Goal: Navigation & Orientation: Find specific page/section

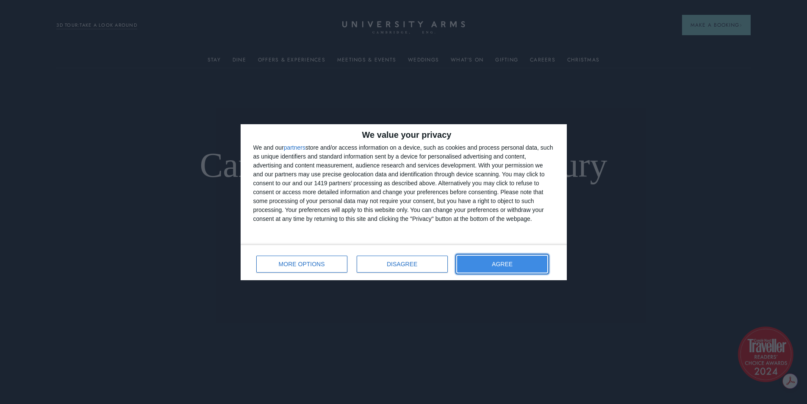
click at [478, 258] on button "AGREE" at bounding box center [502, 263] width 91 height 17
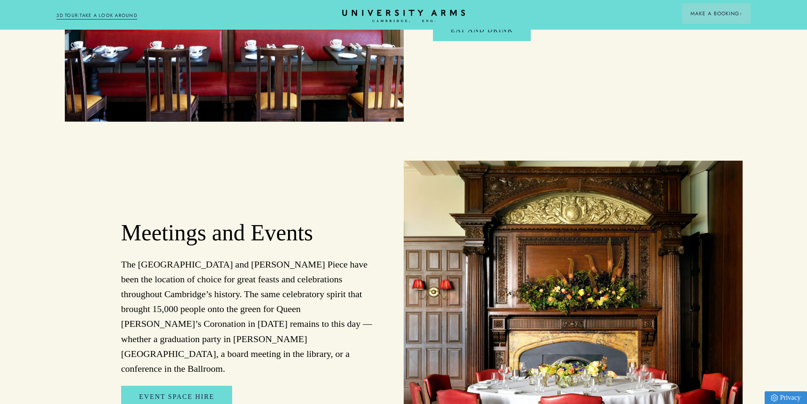
scroll to position [1525, 0]
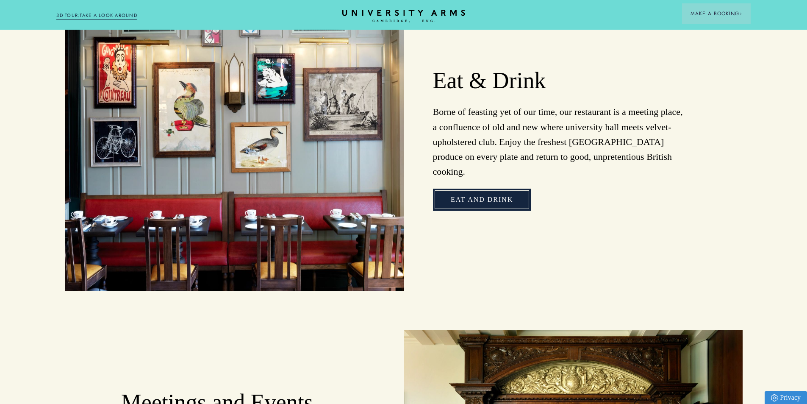
click at [489, 189] on link "Eat and Drink" at bounding box center [482, 200] width 98 height 22
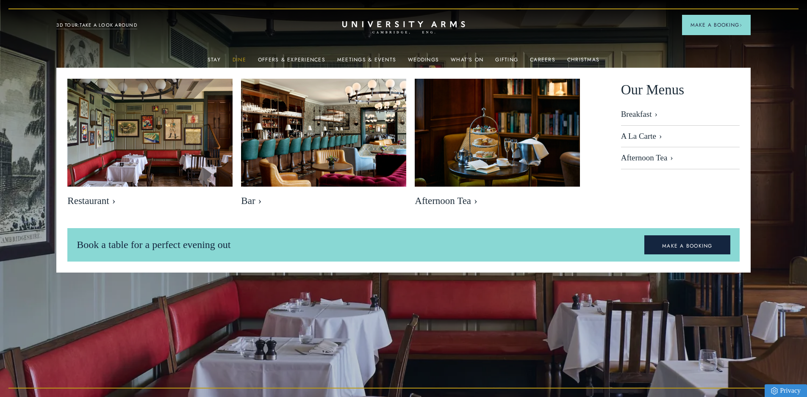
click at [242, 57] on link "Dine" at bounding box center [240, 62] width 14 height 11
click at [640, 137] on link "A La Carte" at bounding box center [680, 137] width 119 height 22
click at [306, 58] on link "Offers & Experiences" at bounding box center [291, 62] width 67 height 11
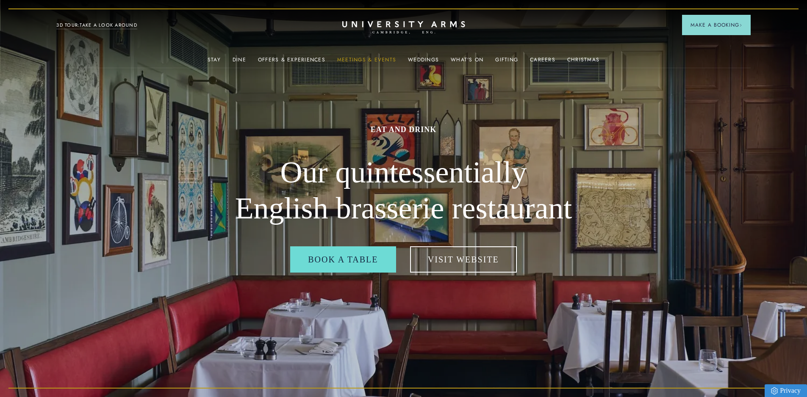
click at [387, 58] on link "Meetings & Events" at bounding box center [366, 62] width 59 height 11
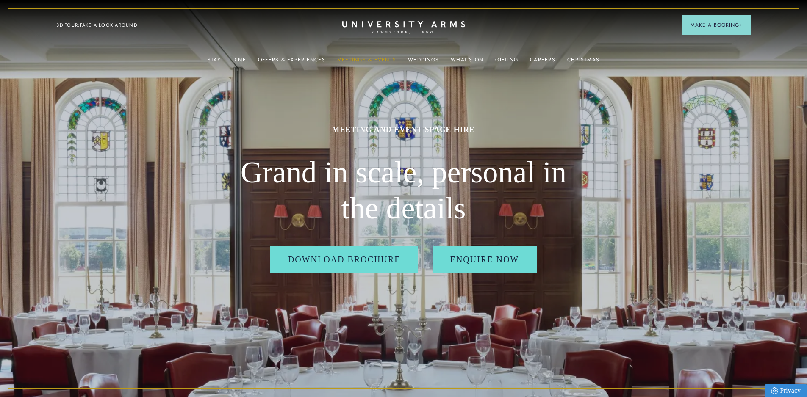
click at [358, 60] on link "Meetings & Events" at bounding box center [366, 62] width 59 height 11
click at [366, 59] on link "Meetings & Events" at bounding box center [366, 62] width 59 height 11
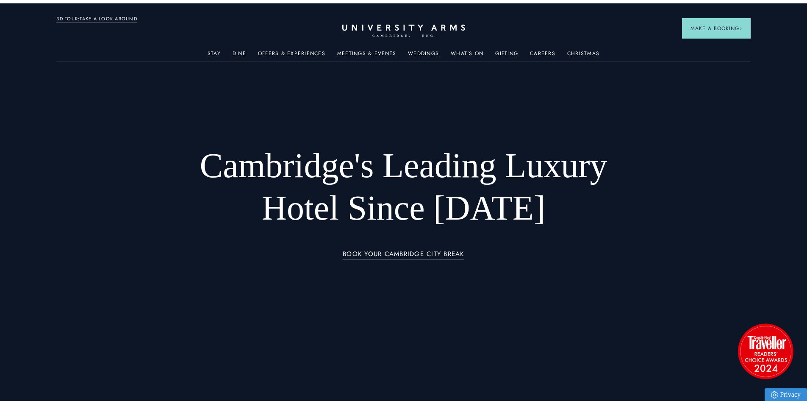
scroll to position [1525, 0]
